Goal: Task Accomplishment & Management: Manage account settings

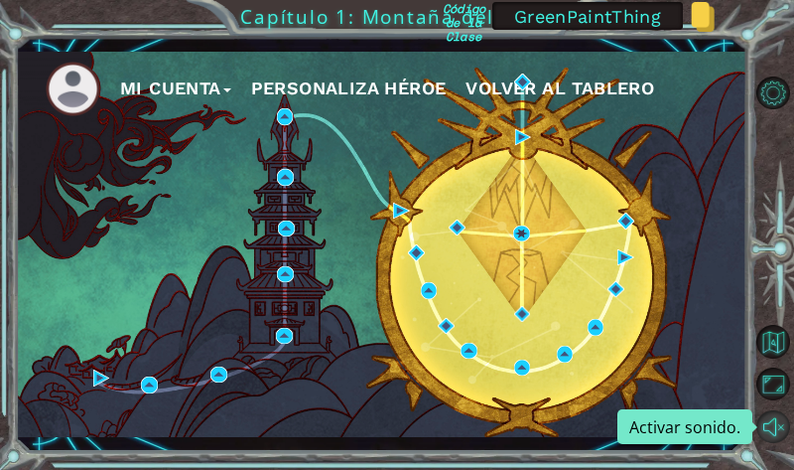
click at [777, 433] on button "Activar sonido." at bounding box center [772, 426] width 33 height 33
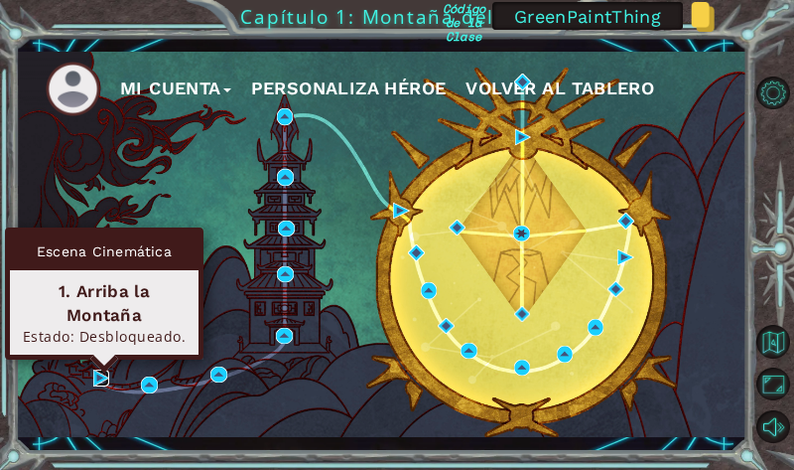
click at [93, 384] on img at bounding box center [101, 377] width 17 height 17
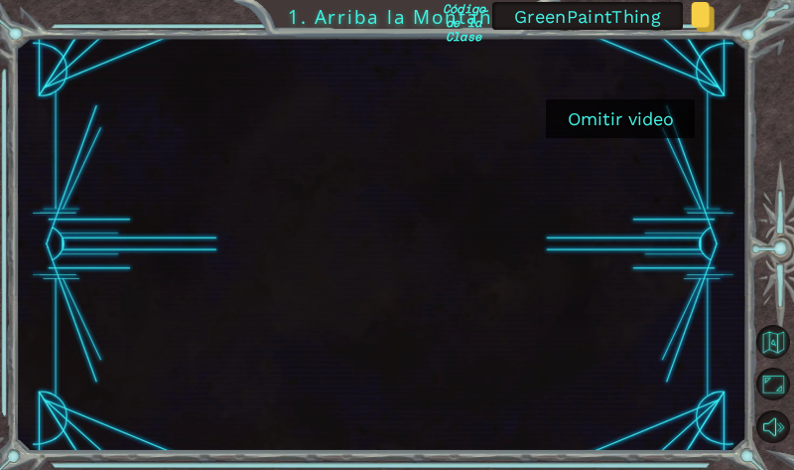
click at [608, 122] on button "Omitir video" at bounding box center [620, 118] width 149 height 39
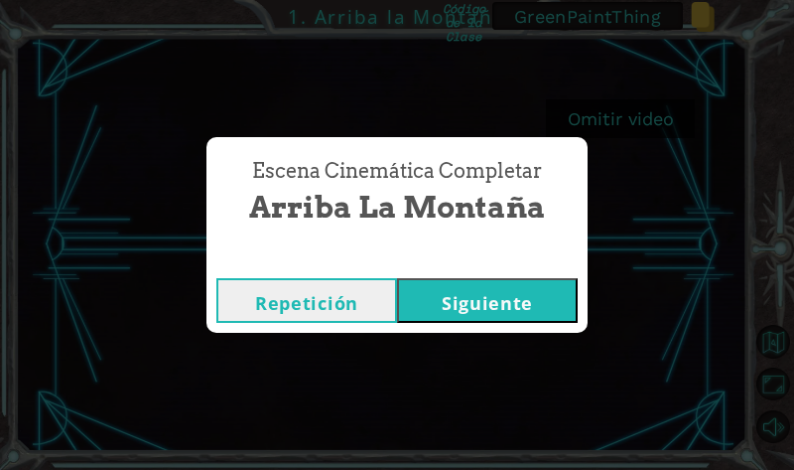
click at [496, 304] on button "Siguiente" at bounding box center [487, 300] width 181 height 45
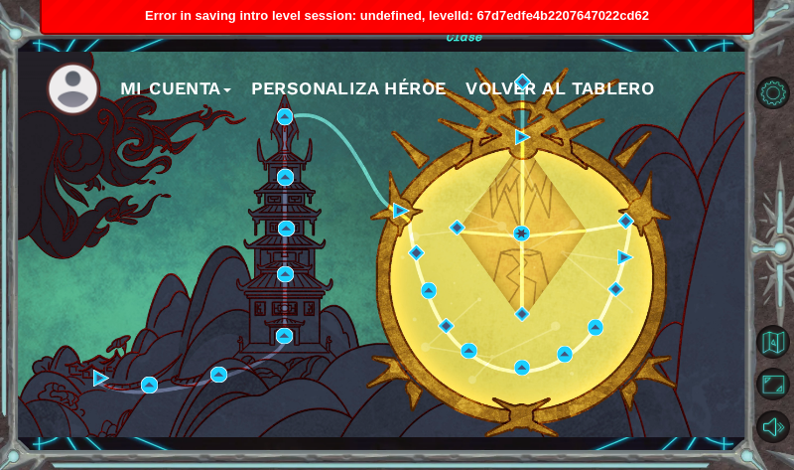
click at [754, 83] on div "Mi Cuenta Personaliza Héroe Volver al Tablero Código de la Clase GreenPaintThin…" at bounding box center [397, 235] width 794 height 470
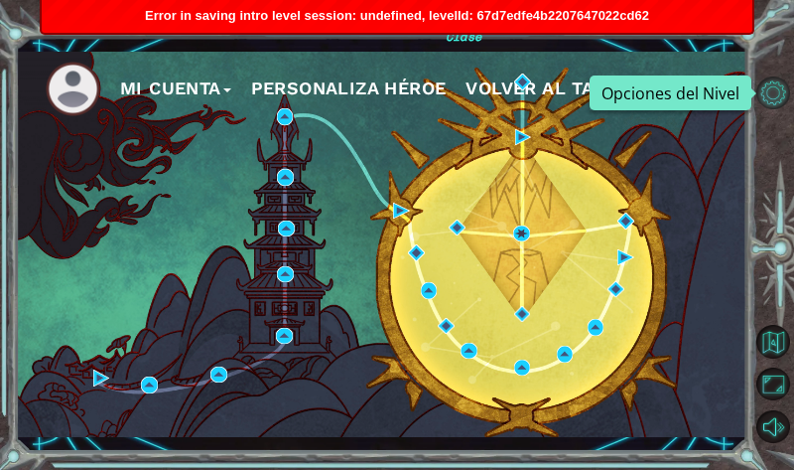
click at [764, 87] on button "Opciones del Nivel" at bounding box center [772, 92] width 33 height 33
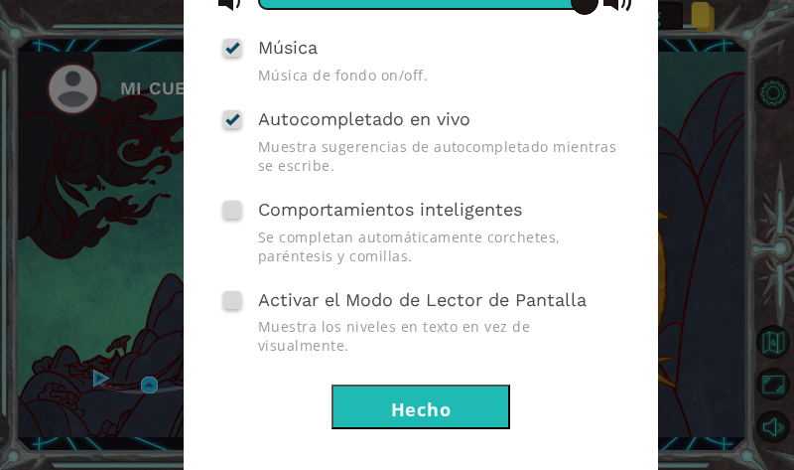
scroll to position [243, 0]
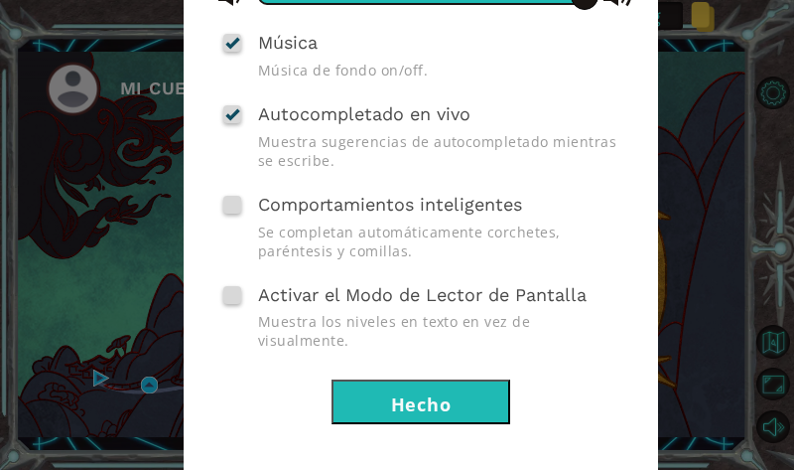
click at [223, 205] on span at bounding box center [232, 205] width 18 height 18
click at [0, 0] on input "Comportamientos inteligentes" at bounding box center [0, 0] width 0 height 0
click at [712, 174] on div "Configuración del editor Música Música de fondo on/off. Autocompletado en vivo …" at bounding box center [397, 235] width 794 height 470
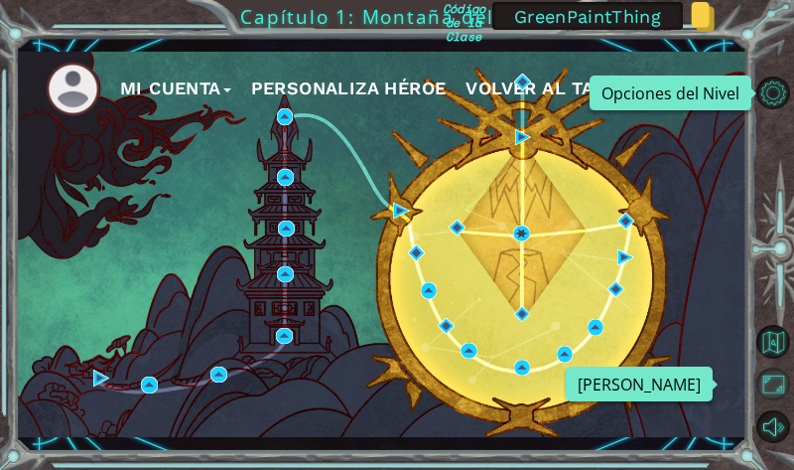
click at [775, 378] on button "Maximizar Navegador" at bounding box center [772, 383] width 33 height 33
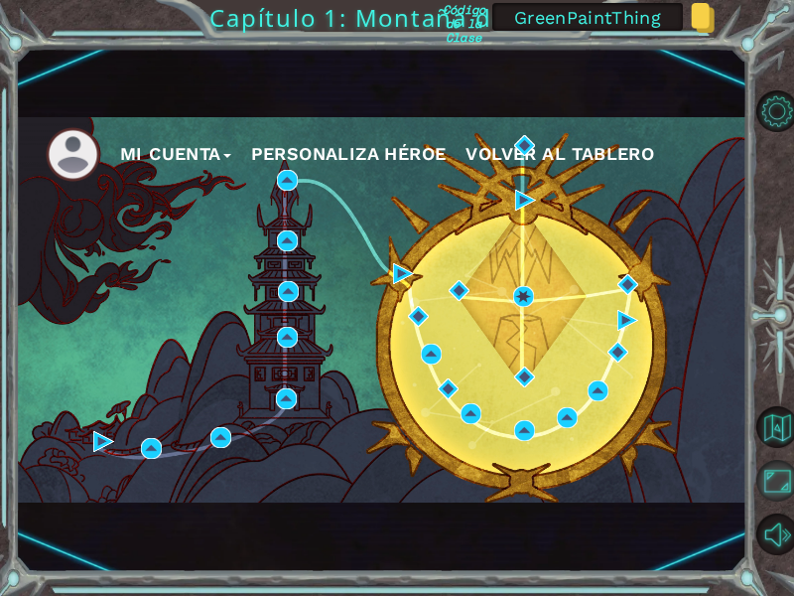
click at [773, 469] on button "Maximizar Navegador" at bounding box center [777, 481] width 42 height 42
